Goal: Browse casually: Explore the website without a specific task or goal

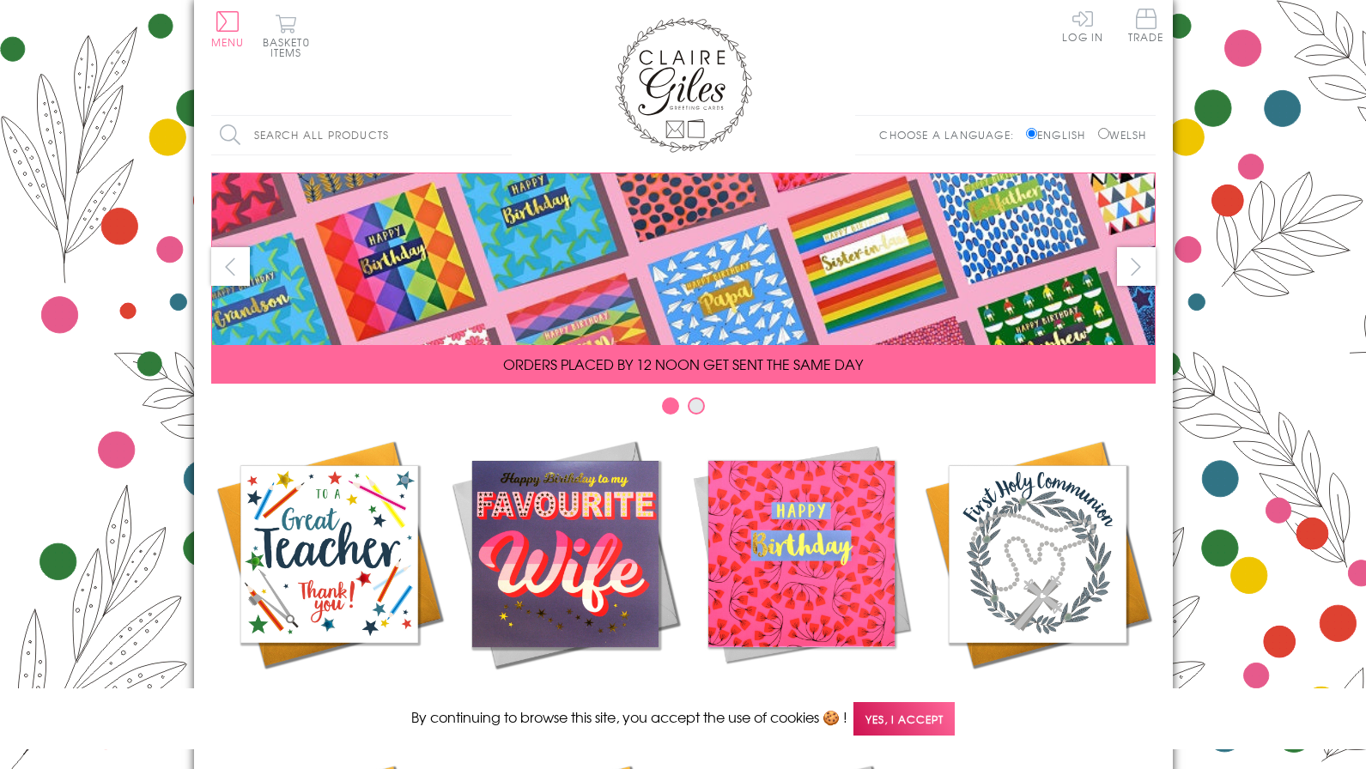
scroll to position [733, 0]
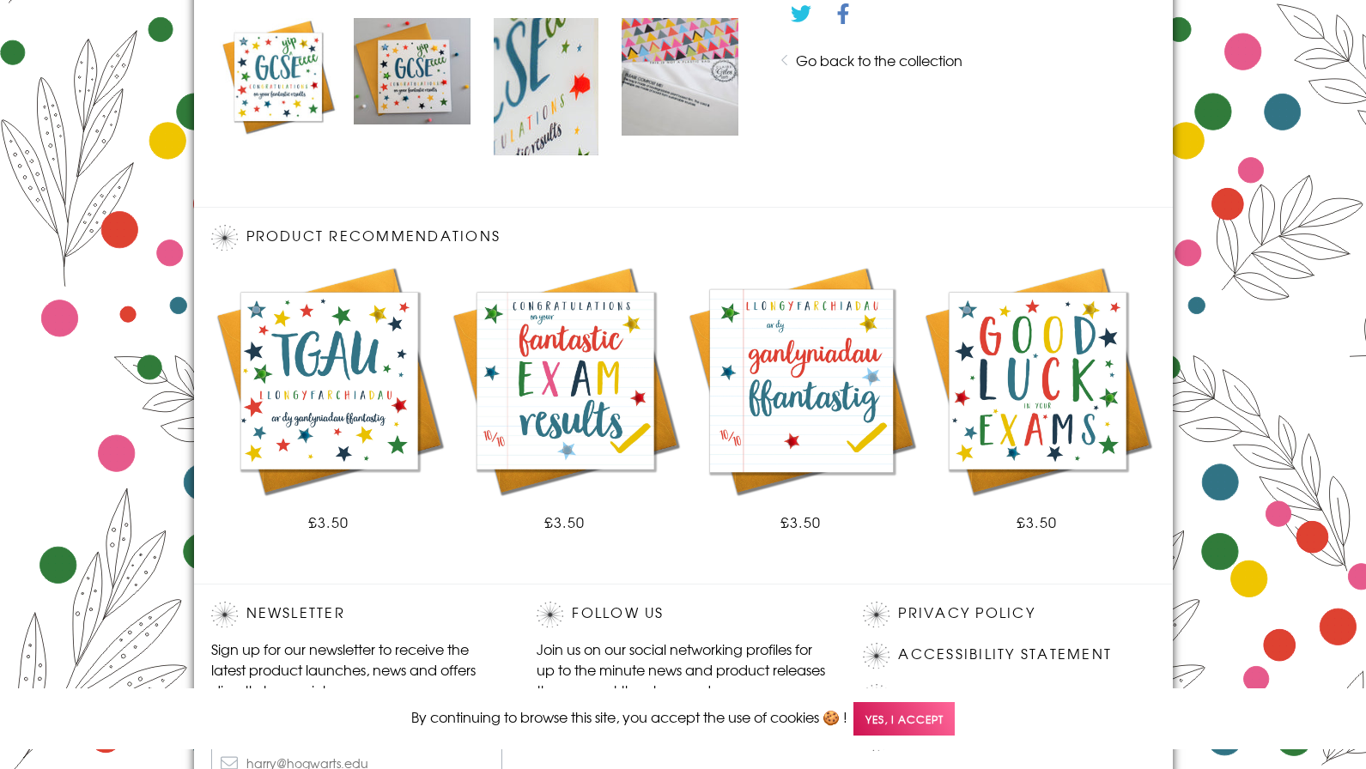
scroll to position [1023, 0]
